Goal: Task Accomplishment & Management: Complete application form

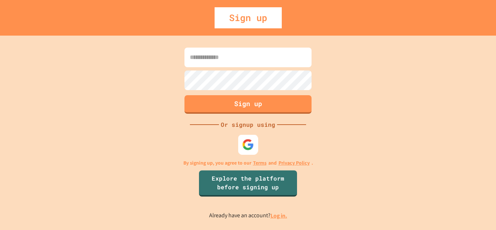
click at [252, 141] on img at bounding box center [248, 144] width 12 height 12
click at [249, 142] on img at bounding box center [248, 144] width 12 height 12
click at [249, 149] on img at bounding box center [248, 144] width 12 height 12
click at [249, 142] on img at bounding box center [248, 144] width 12 height 12
